Goal: Check status: Check status

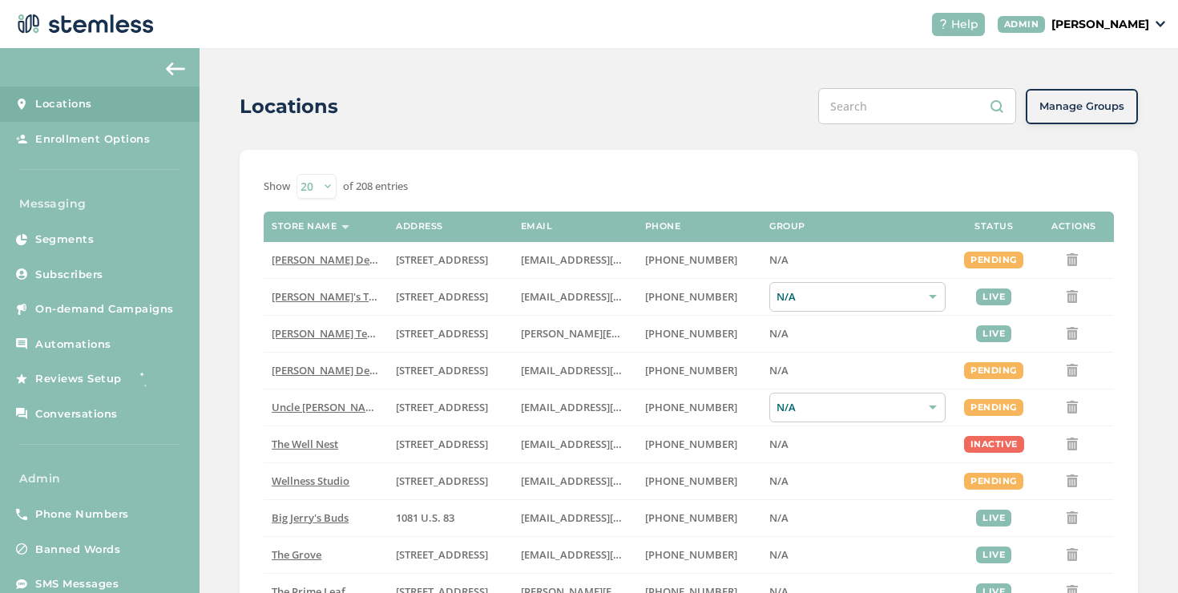
click at [117, 302] on span "On-demand Campaigns" at bounding box center [104, 309] width 139 height 16
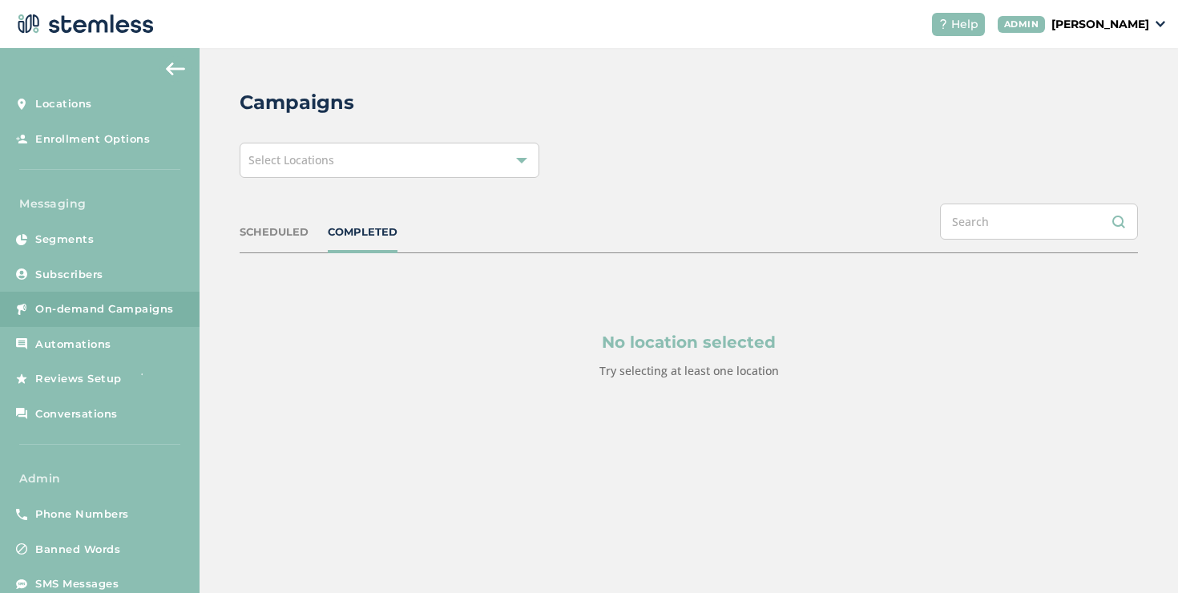
click at [289, 166] on span "Select Locations" at bounding box center [291, 159] width 86 height 15
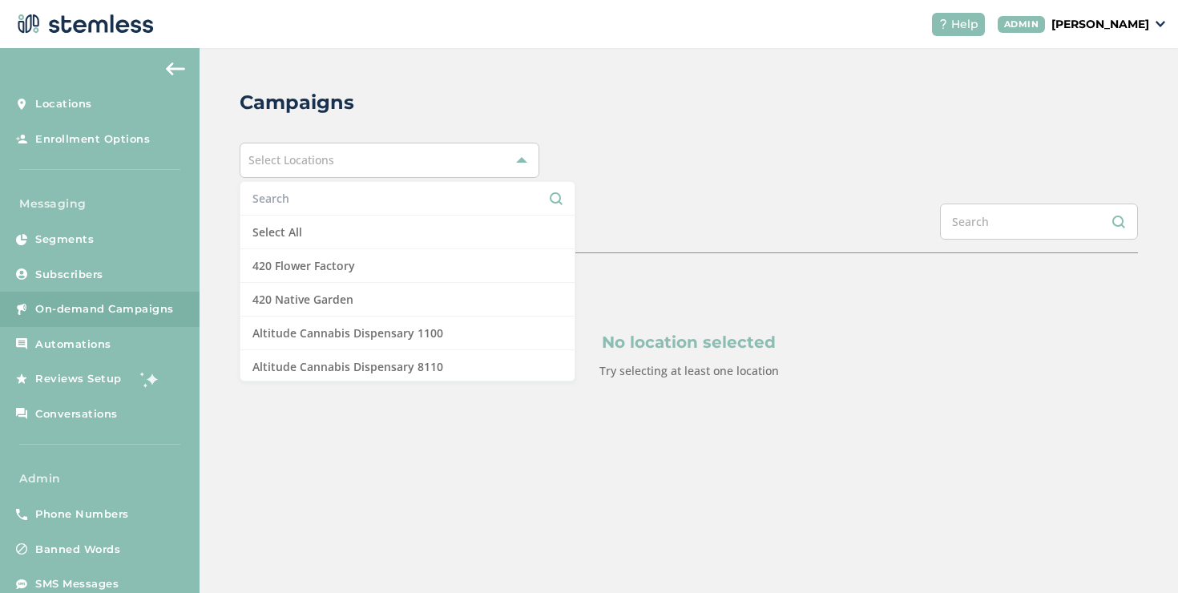
click at [291, 215] on li at bounding box center [407, 199] width 334 height 34
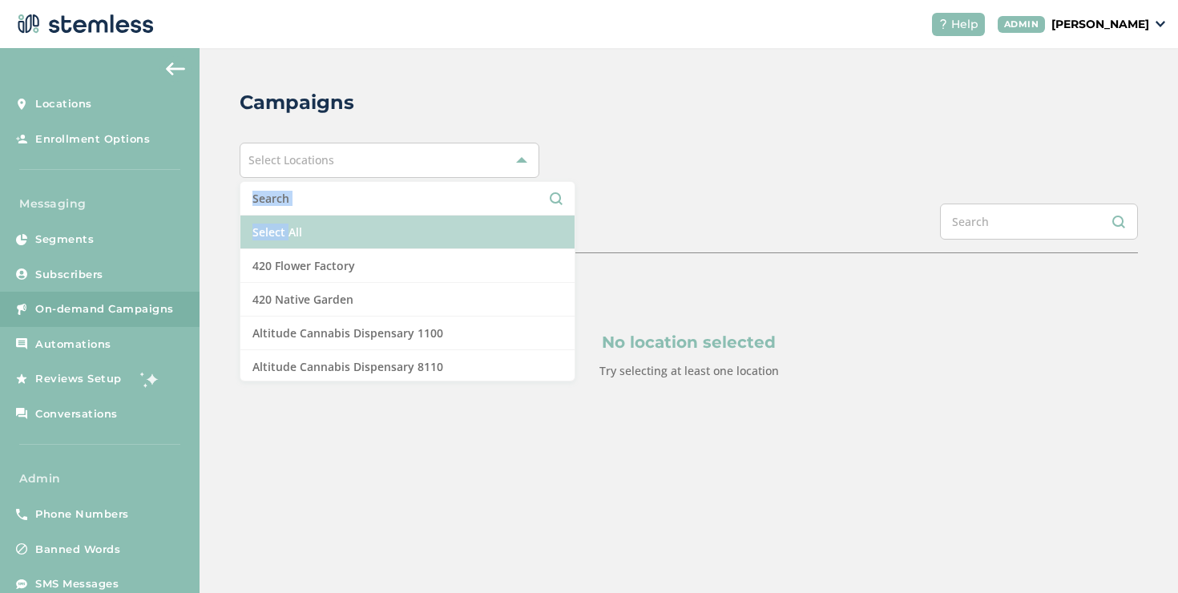
click at [291, 217] on ul "Select All 420 Flower Factory 420 Native Garden Altitude Cannabis Dispensary 11…" at bounding box center [408, 281] width 336 height 200
click at [291, 218] on li "Select All" at bounding box center [407, 233] width 334 height 34
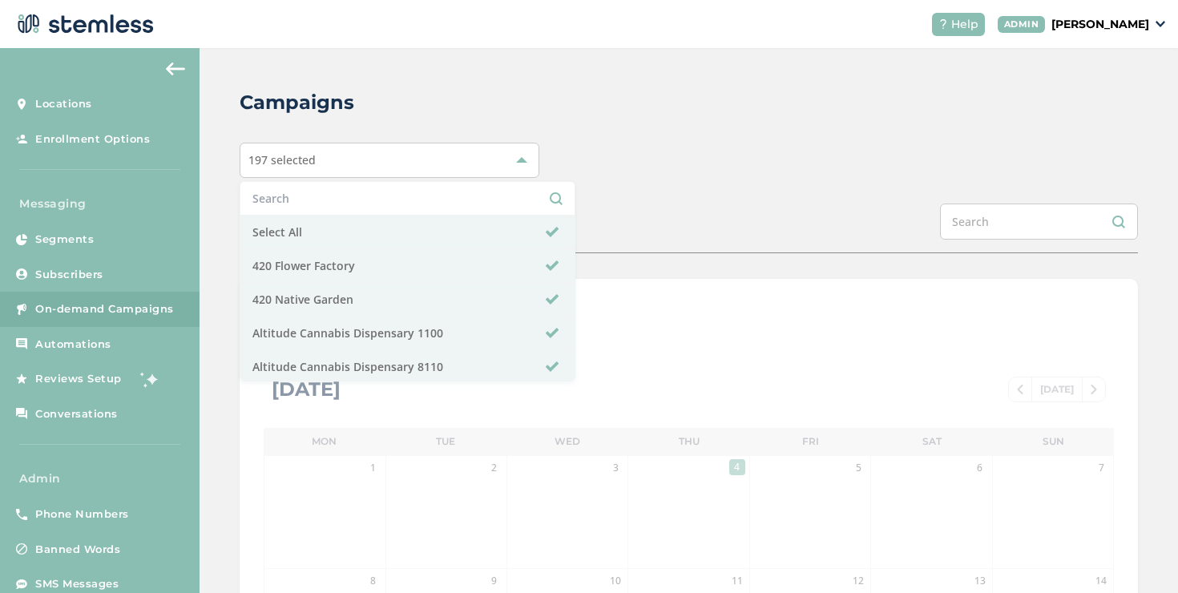
click at [603, 204] on div "SCHEDULED COMPLETED" at bounding box center [689, 229] width 898 height 50
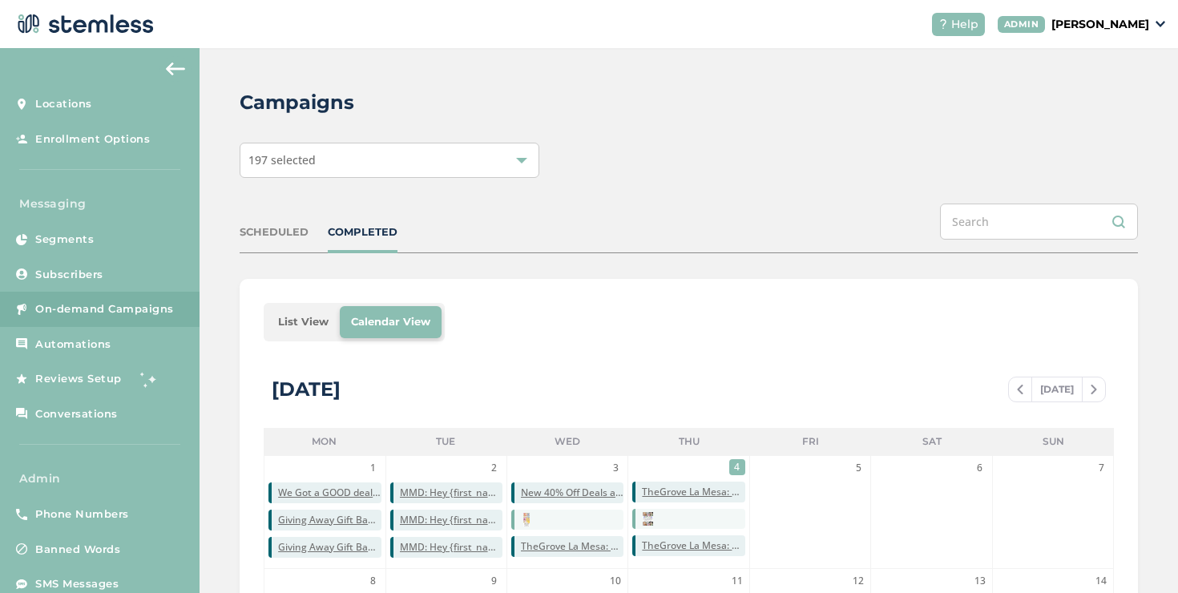
click at [296, 320] on li "List View" at bounding box center [303, 322] width 73 height 32
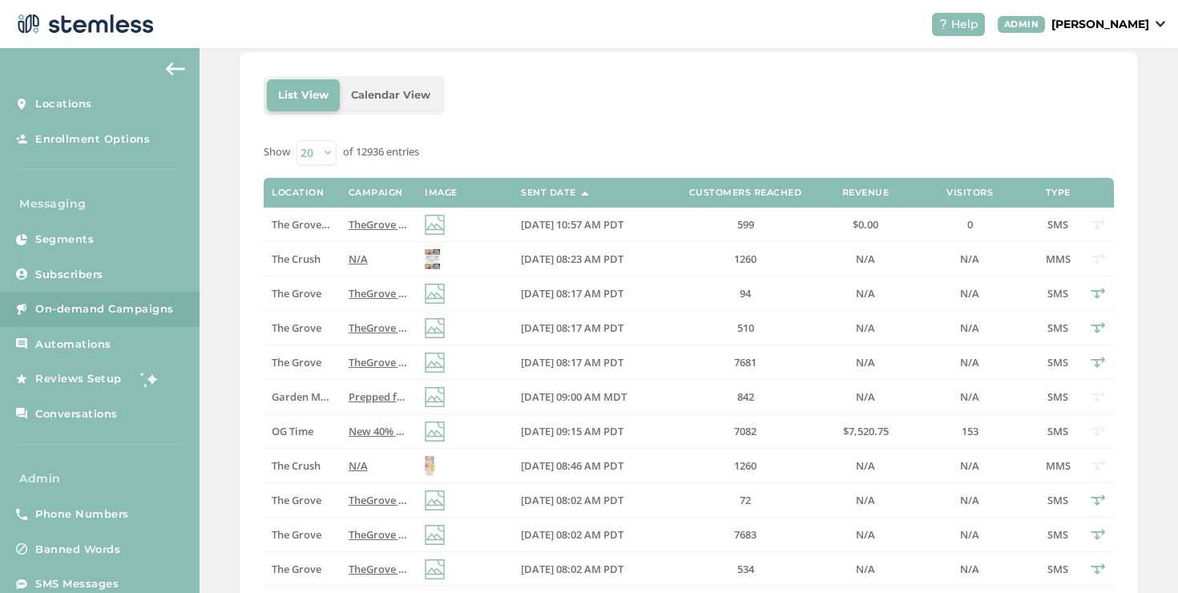
scroll to position [97, 0]
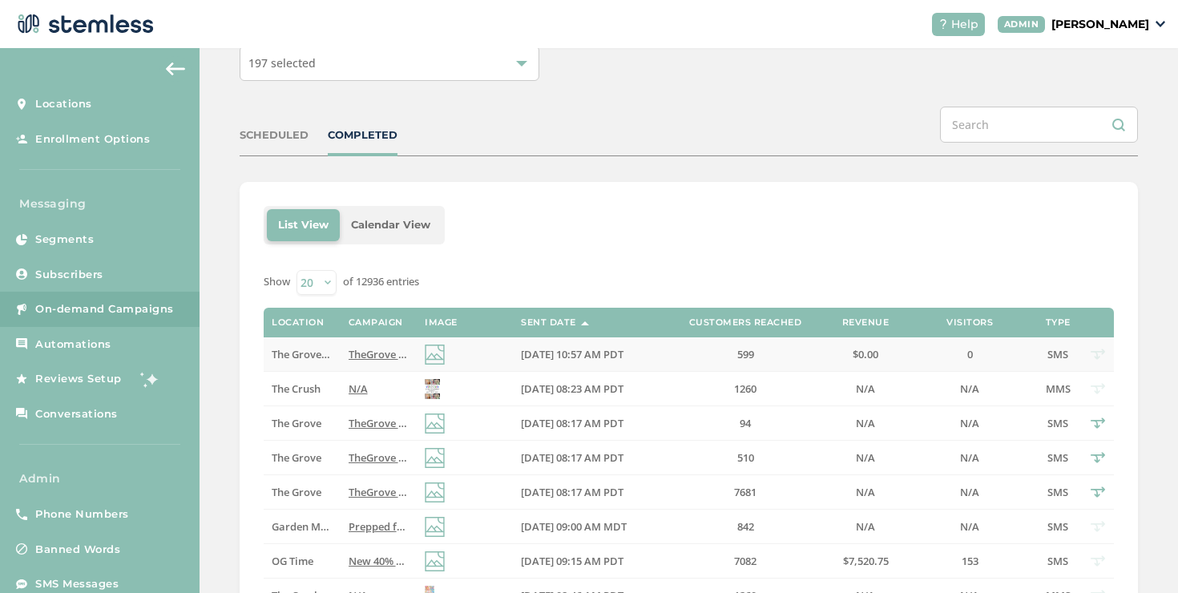
click at [349, 351] on span "TheGrove La Mesa: You have a new notification waiting for you, {first_name}! Re…" at bounding box center [590, 354] width 482 height 14
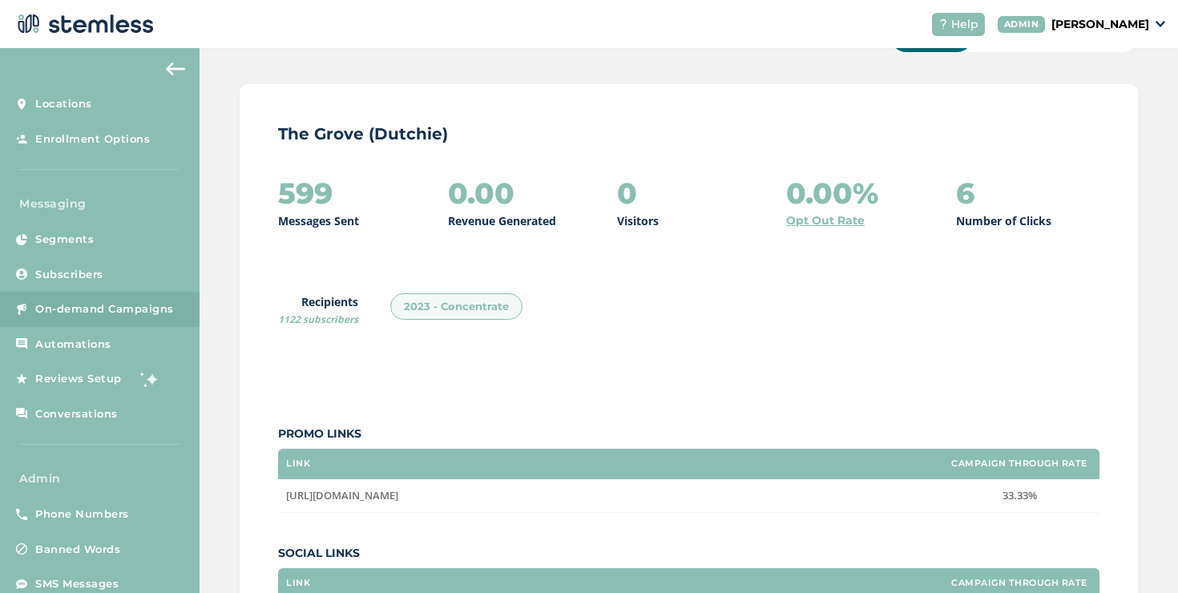
scroll to position [117, 0]
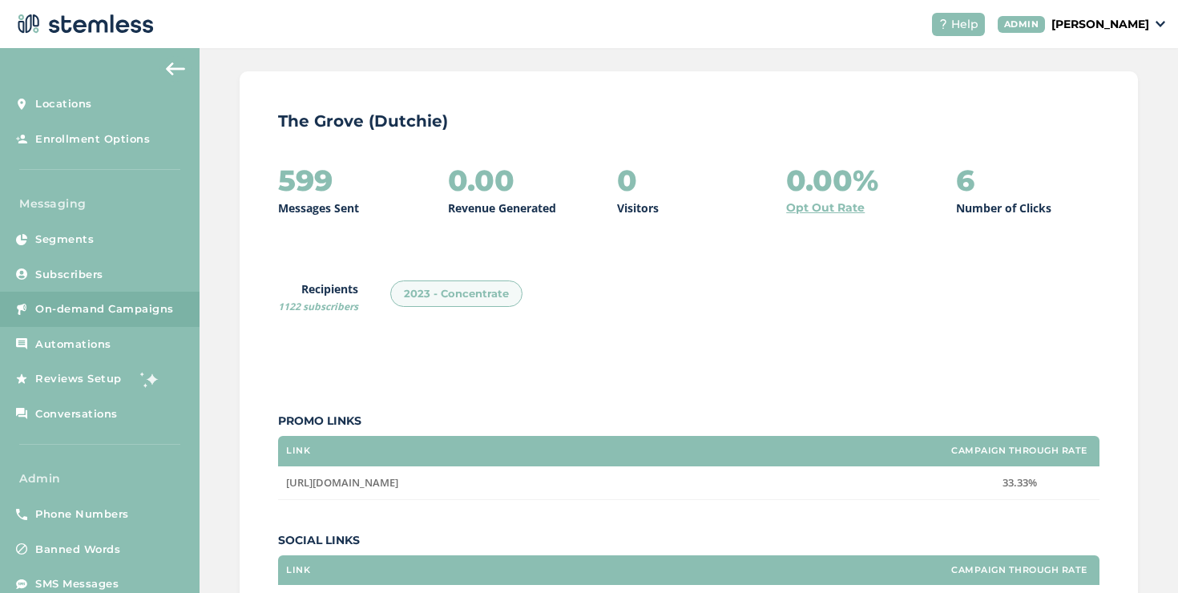
click at [709, 495] on td "[URL][DOMAIN_NAME]" at bounding box center [608, 482] width 661 height 33
click at [398, 486] on span "[URL][DOMAIN_NAME]" at bounding box center [342, 482] width 112 height 14
click at [923, 508] on div "599 Messages Sent 0.00 Revenue Generated 0 Visitors 0.00% Opt Out Rate 6 Number…" at bounding box center [689, 391] width 822 height 455
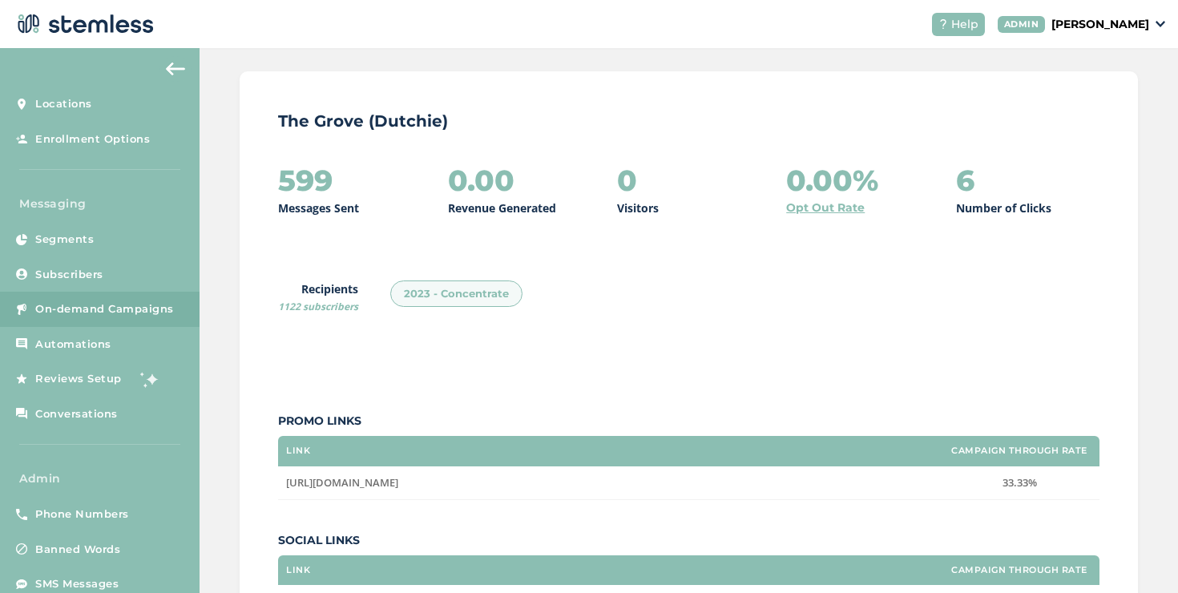
click at [923, 508] on div "599 Messages Sent 0.00 Revenue Generated 0 Visitors 0.00% Opt Out Rate 6 Number…" at bounding box center [689, 391] width 822 height 455
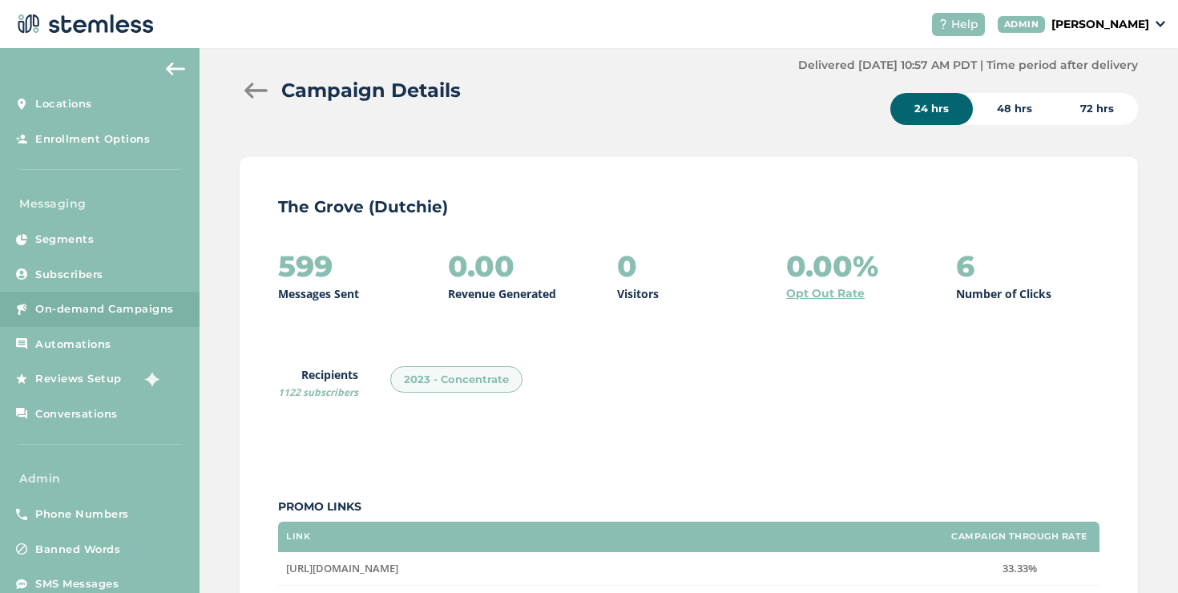
scroll to position [0, 0]
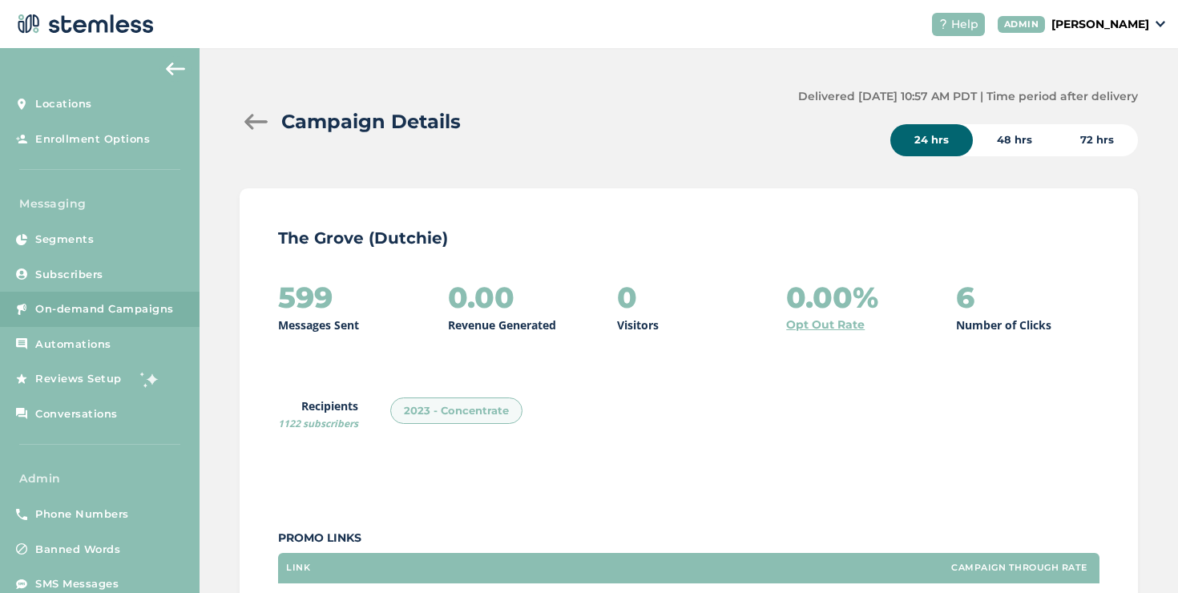
click at [259, 126] on div at bounding box center [256, 122] width 32 height 16
